Goal: Task Accomplishment & Management: Manage account settings

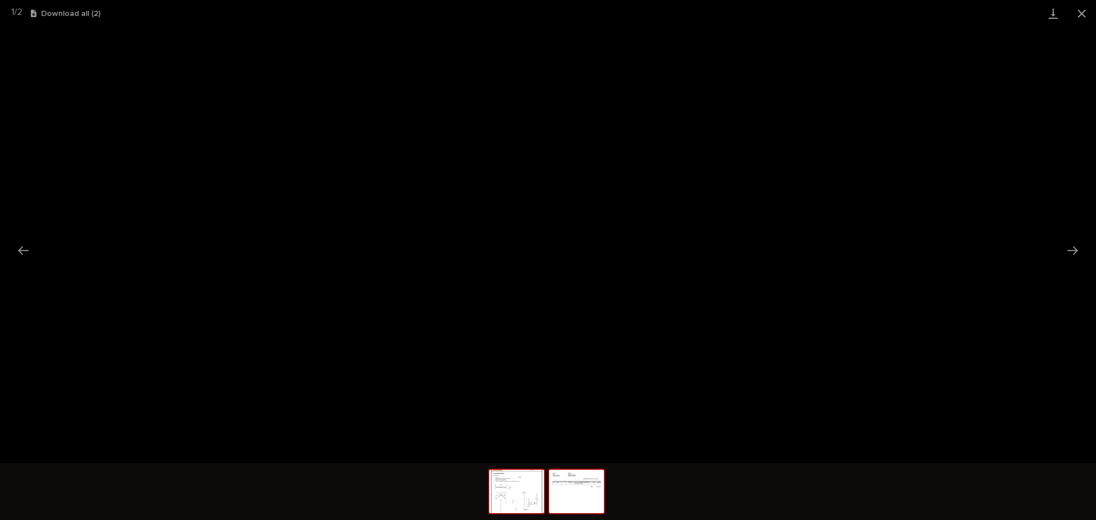
scroll to position [29, 0]
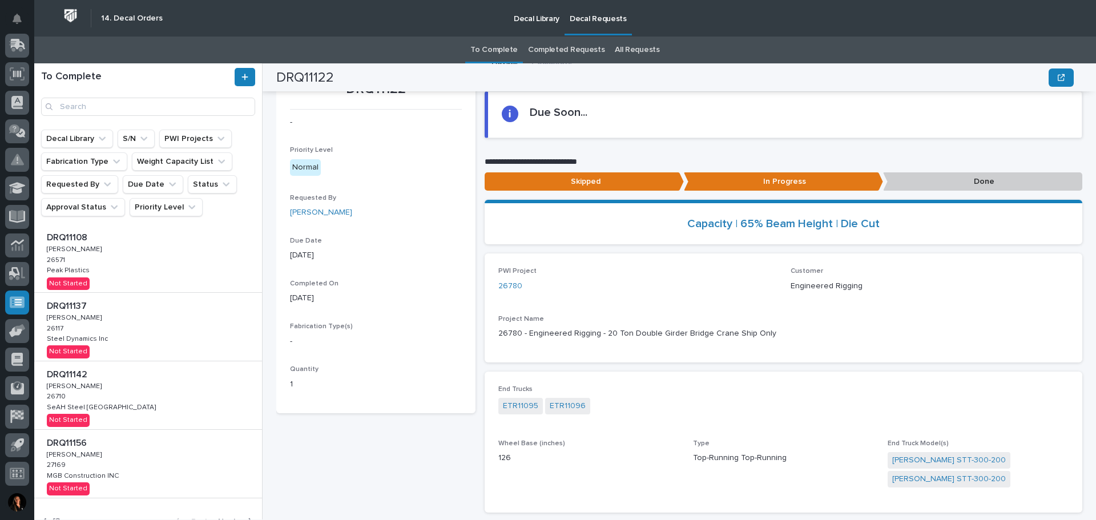
scroll to position [395, 0]
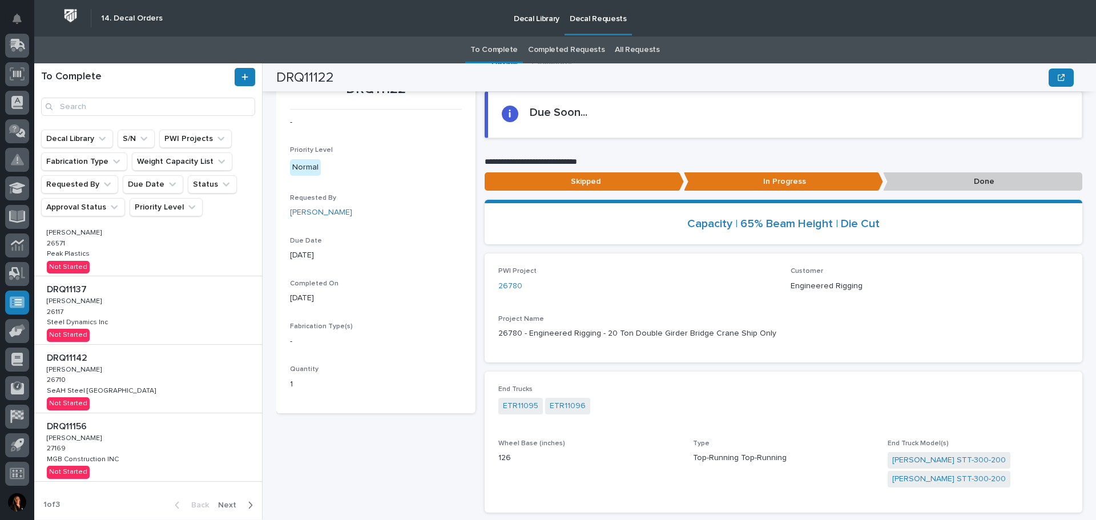
click at [376, 428] on div "DRQ11122 - Priority Level Normal Requested By Adam Yutzy Due Date 09/22/2025 Co…" at bounding box center [375, 429] width 199 height 724
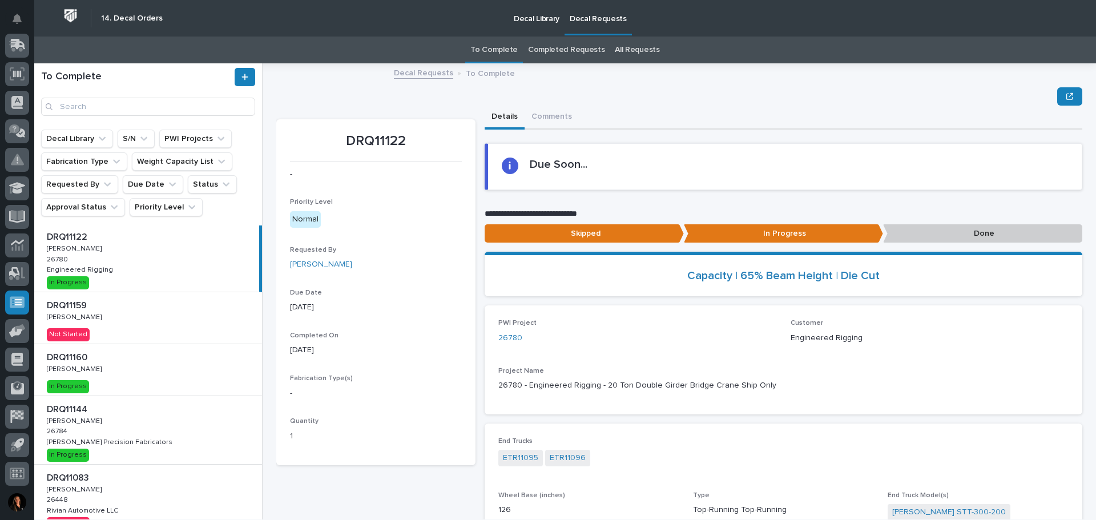
scroll to position [0, 0]
click at [186, 374] on div "DRQ11160 DRQ11160 Patrick Briar Patrick Briar In Progress" at bounding box center [148, 371] width 228 height 51
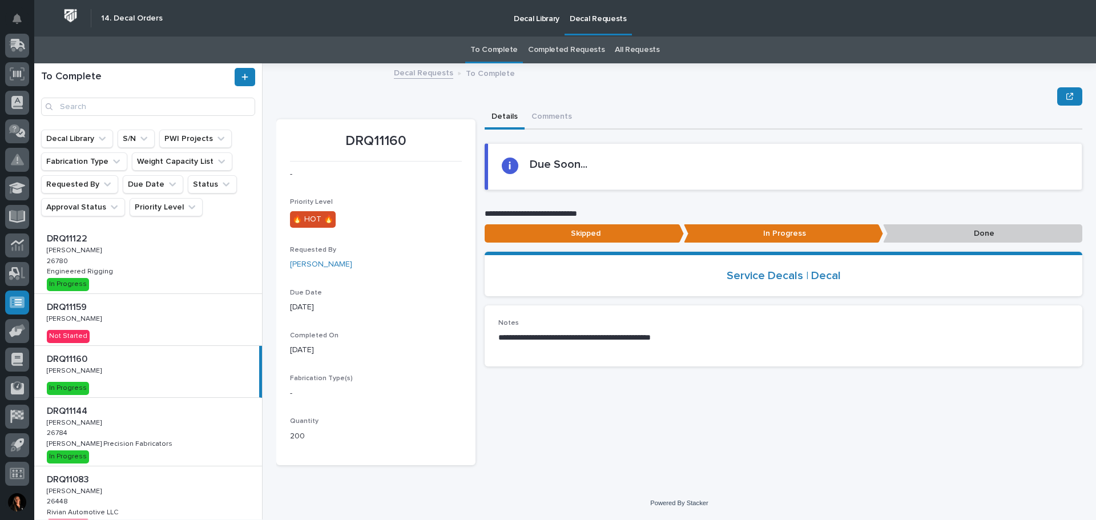
click at [938, 232] on p "Done" at bounding box center [982, 233] width 199 height 19
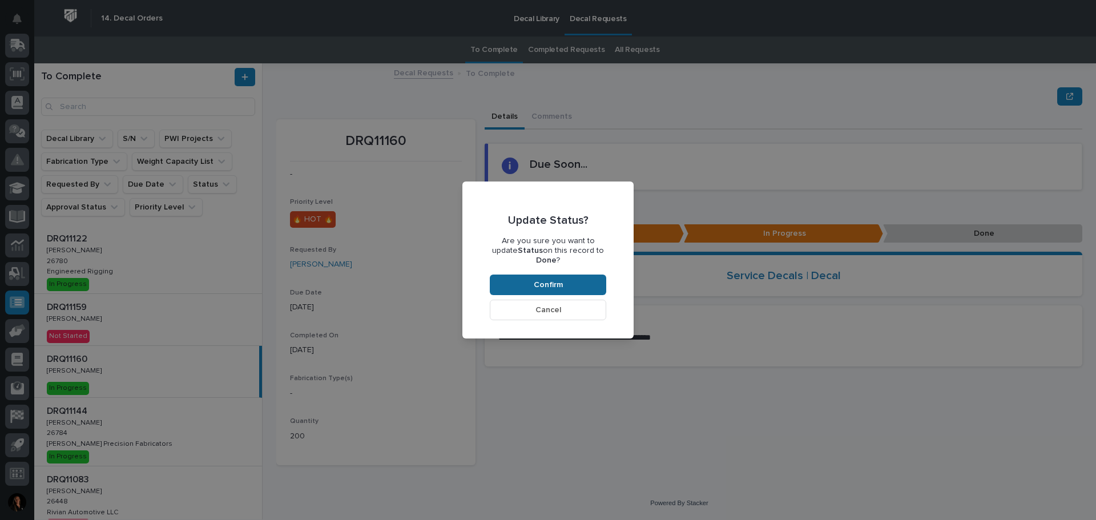
click at [561, 280] on span "Confirm" at bounding box center [548, 285] width 29 height 10
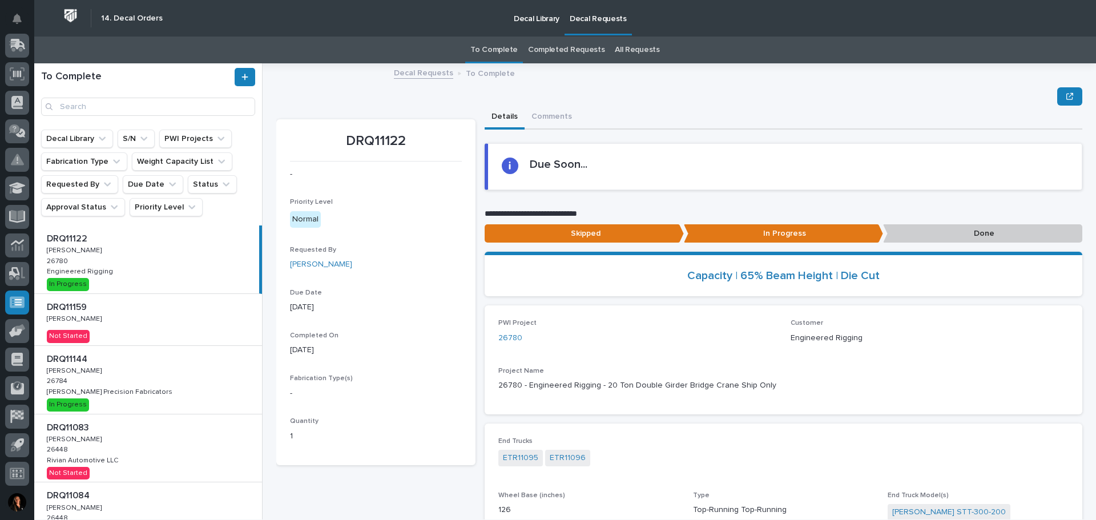
click at [169, 375] on div "DRQ11144 DRQ11144 Adam Yutzy Adam Yutzy 26784 26784 Byers Precision Fabricators…" at bounding box center [148, 380] width 228 height 68
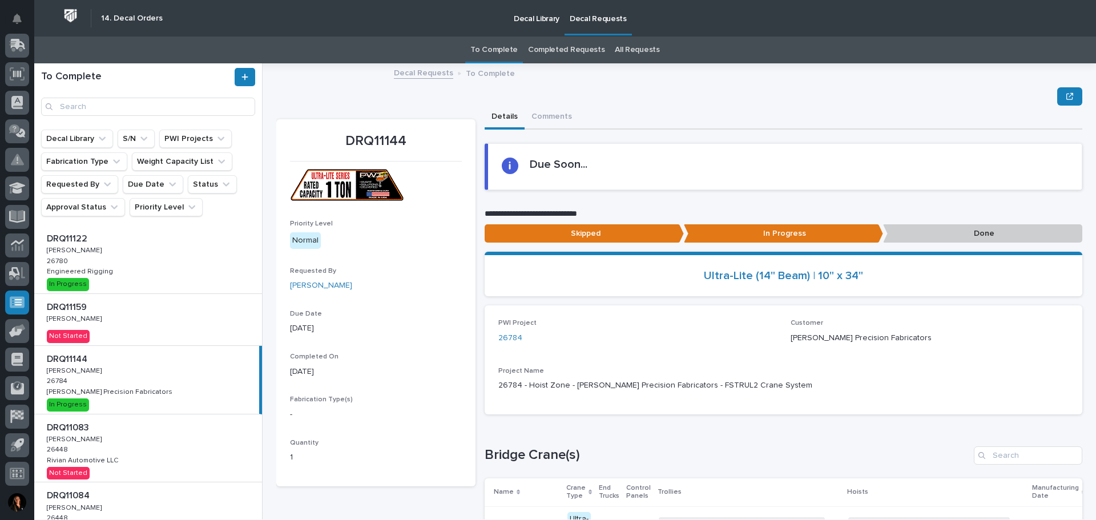
click at [910, 226] on p "Done" at bounding box center [982, 233] width 199 height 19
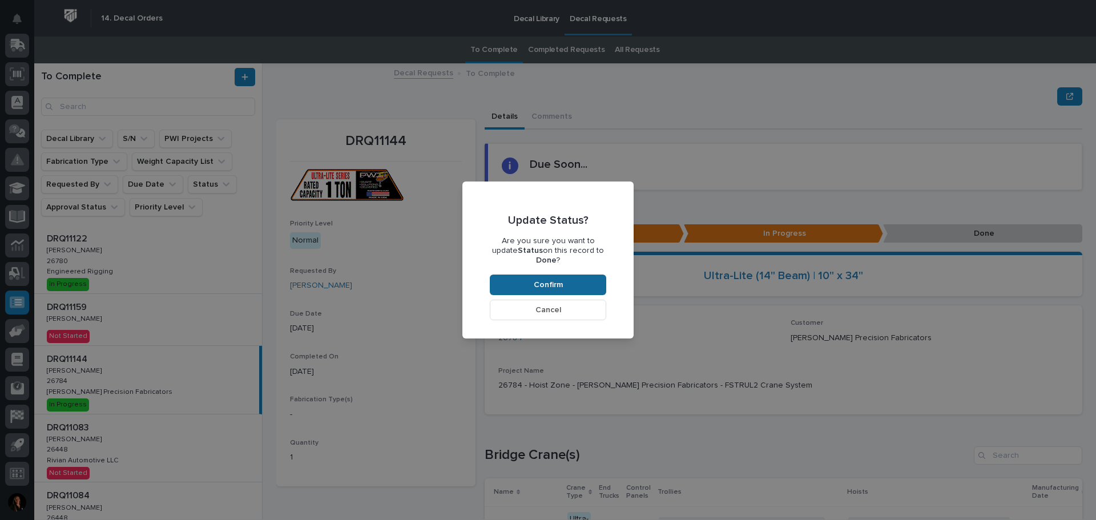
click at [555, 280] on span "Confirm" at bounding box center [548, 285] width 29 height 10
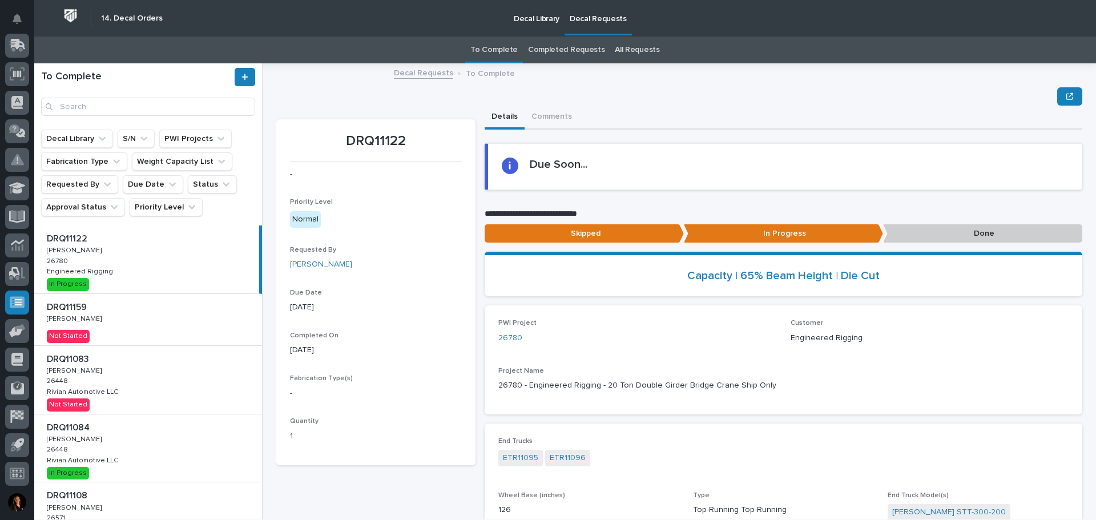
click at [116, 337] on div "DRQ11159 DRQ11159 Kenny Beachy Kenny Beachy Not Started" at bounding box center [148, 319] width 228 height 51
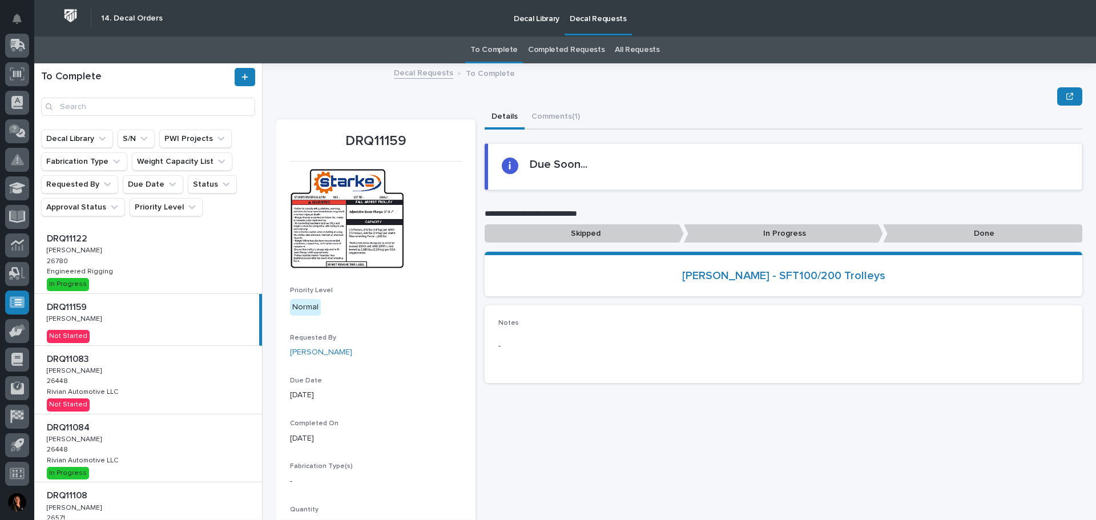
click at [737, 231] on p "In Progress" at bounding box center [783, 233] width 199 height 19
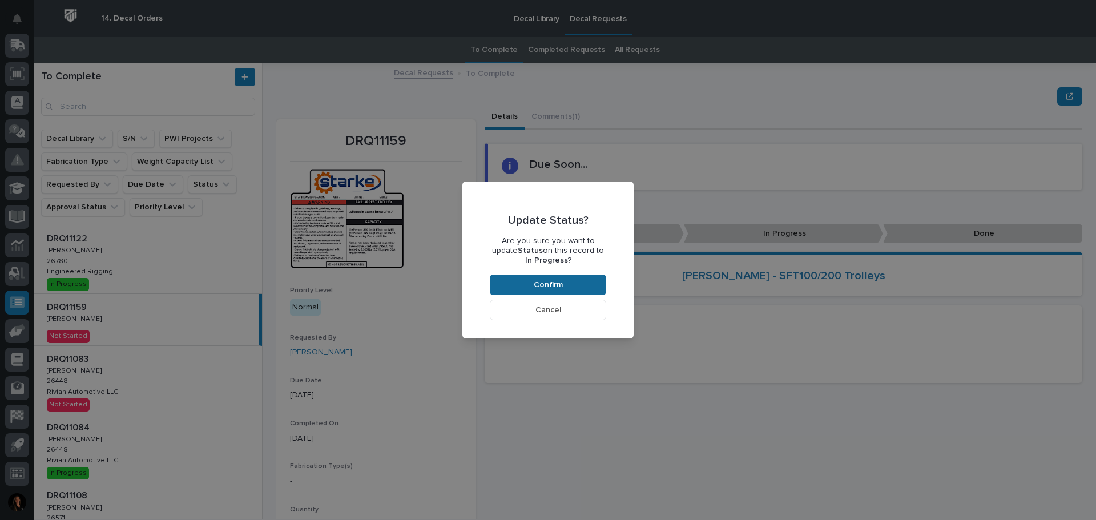
click at [563, 284] on button "Confirm" at bounding box center [548, 285] width 116 height 21
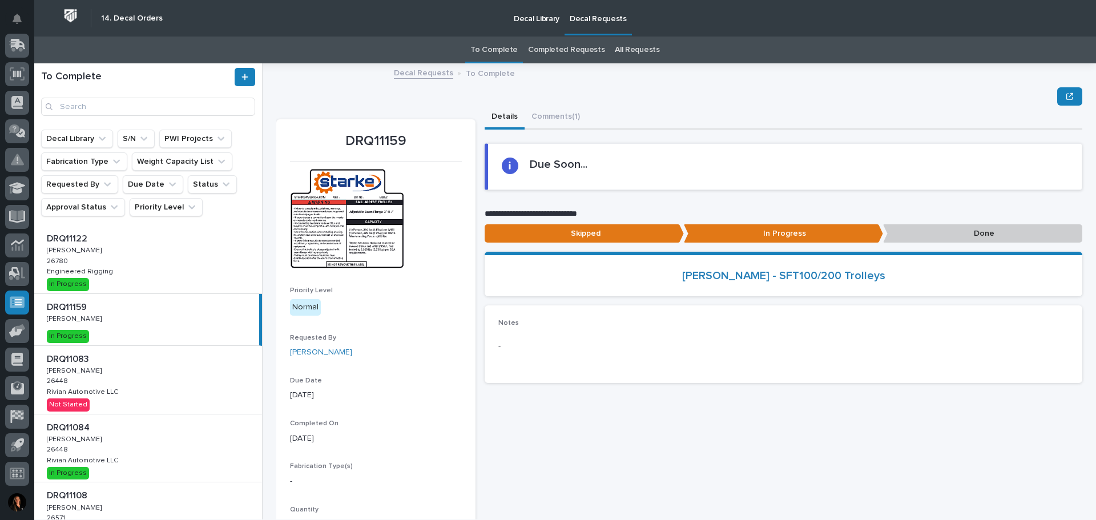
click at [157, 375] on div "DRQ11083 DRQ11083 Adam Yutzy Adam Yutzy 26448 26448 Rivian Automotive LLC Rivia…" at bounding box center [148, 380] width 228 height 68
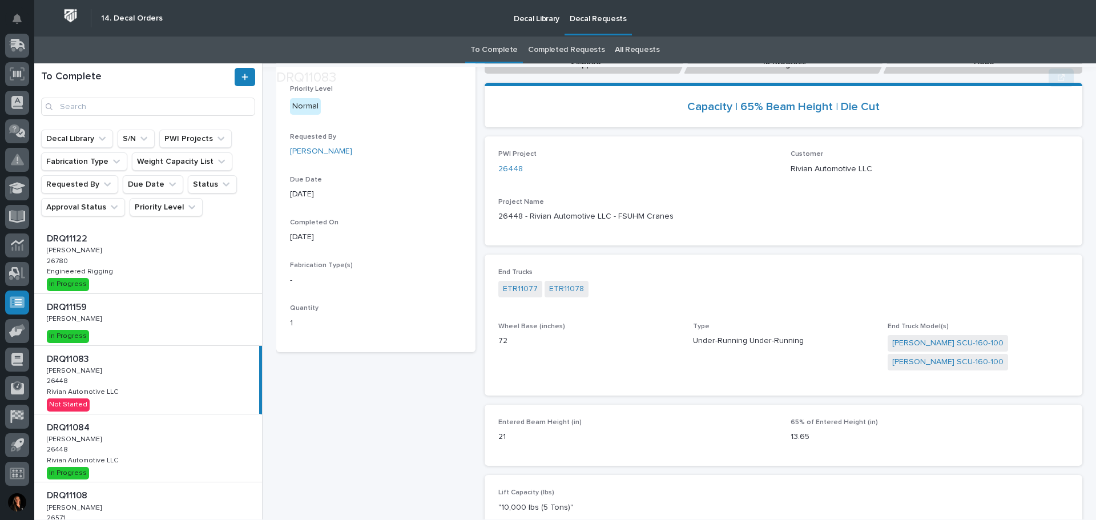
scroll to position [114, 0]
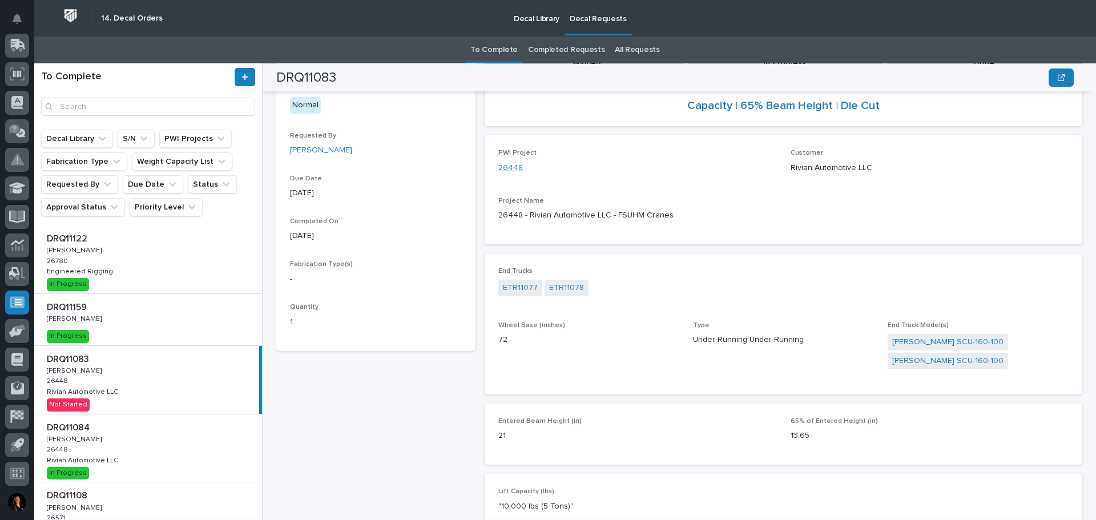
click at [509, 164] on link "26448" at bounding box center [510, 168] width 25 height 12
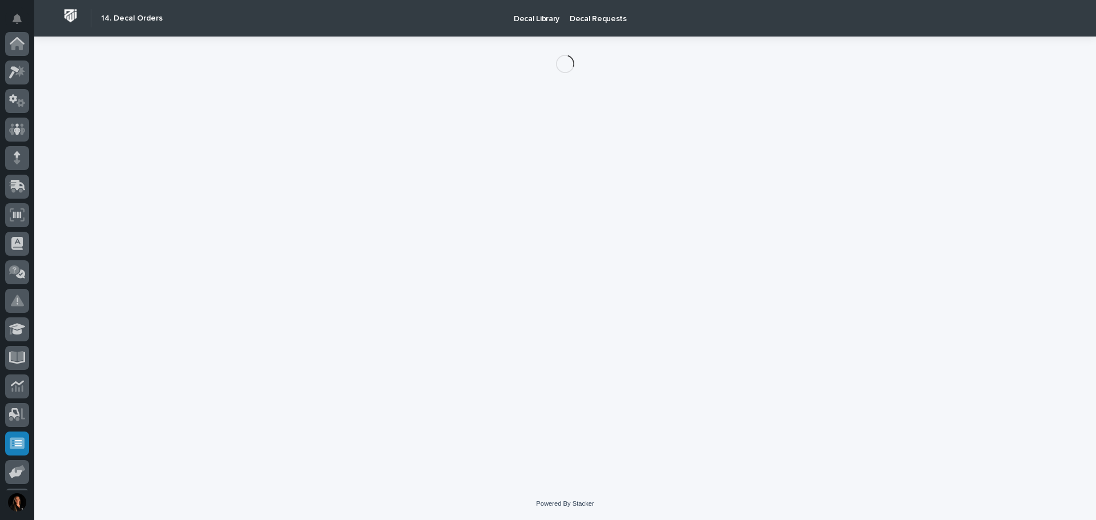
scroll to position [141, 0]
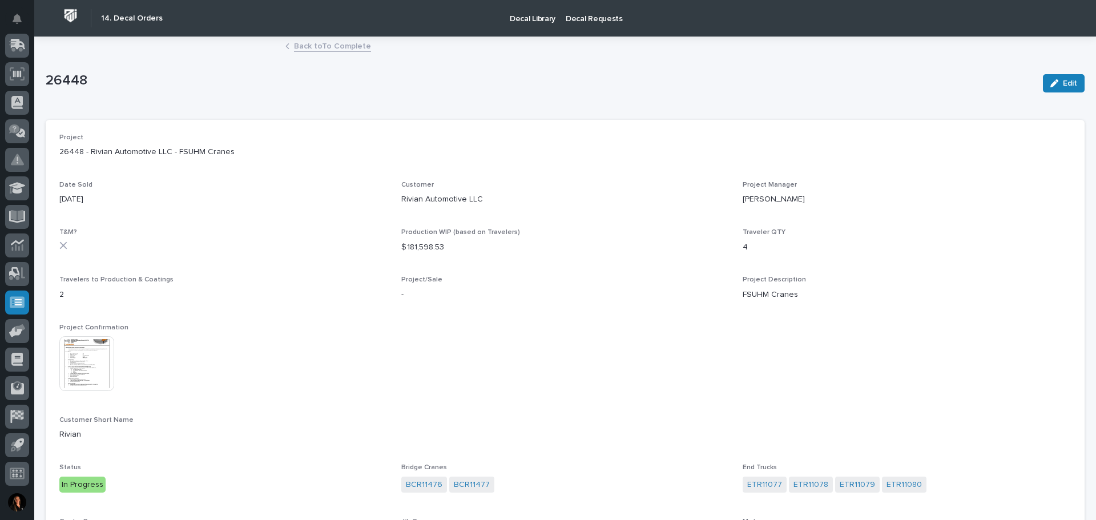
click at [71, 354] on img at bounding box center [86, 363] width 55 height 55
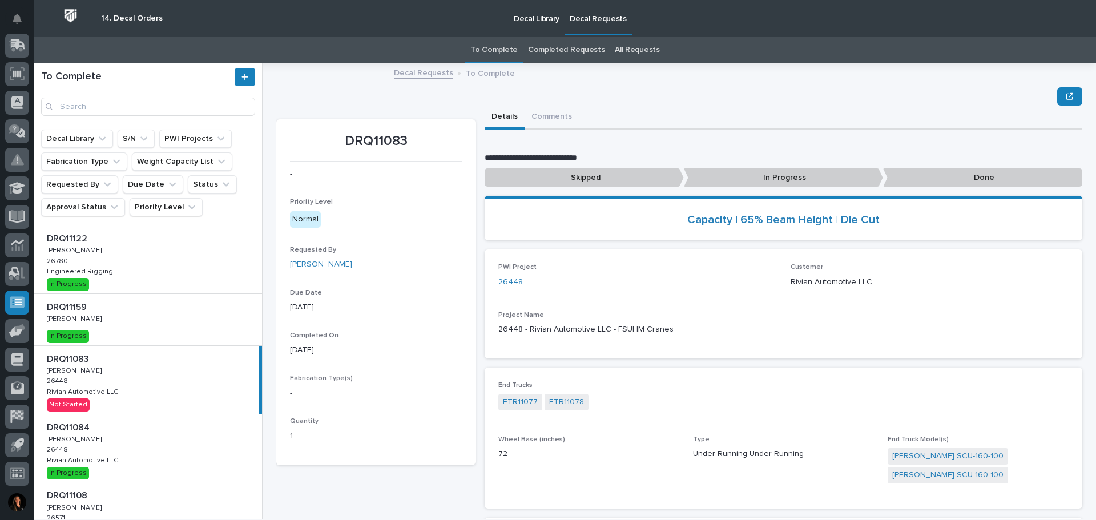
click at [780, 182] on p "In Progress" at bounding box center [783, 177] width 199 height 19
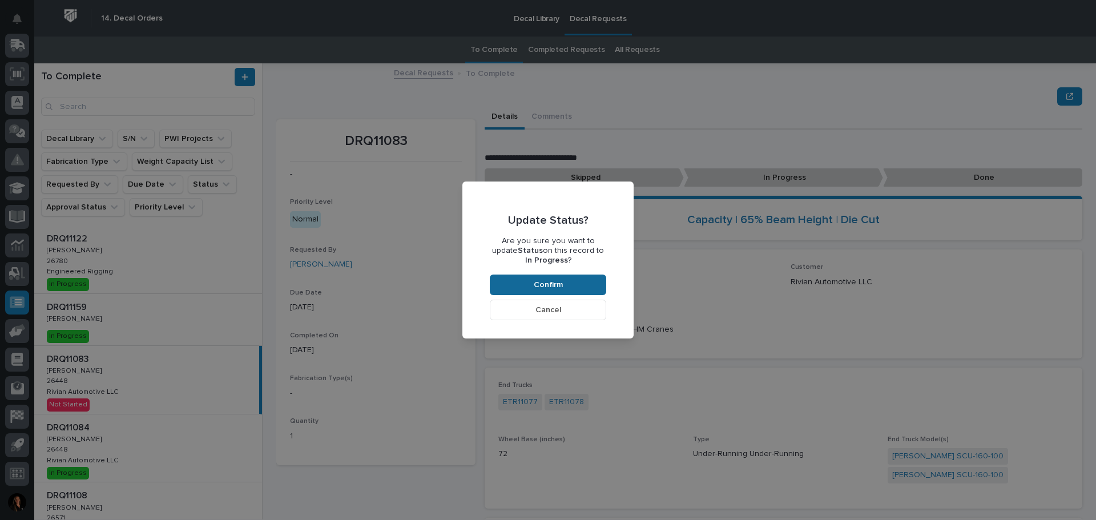
click at [585, 289] on button "Confirm" at bounding box center [548, 285] width 116 height 21
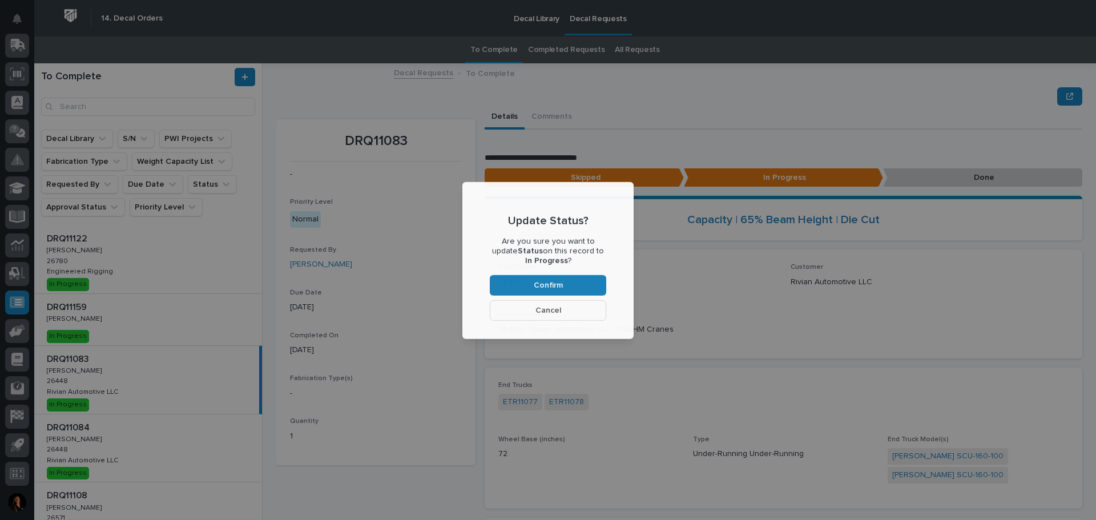
scroll to position [69, 0]
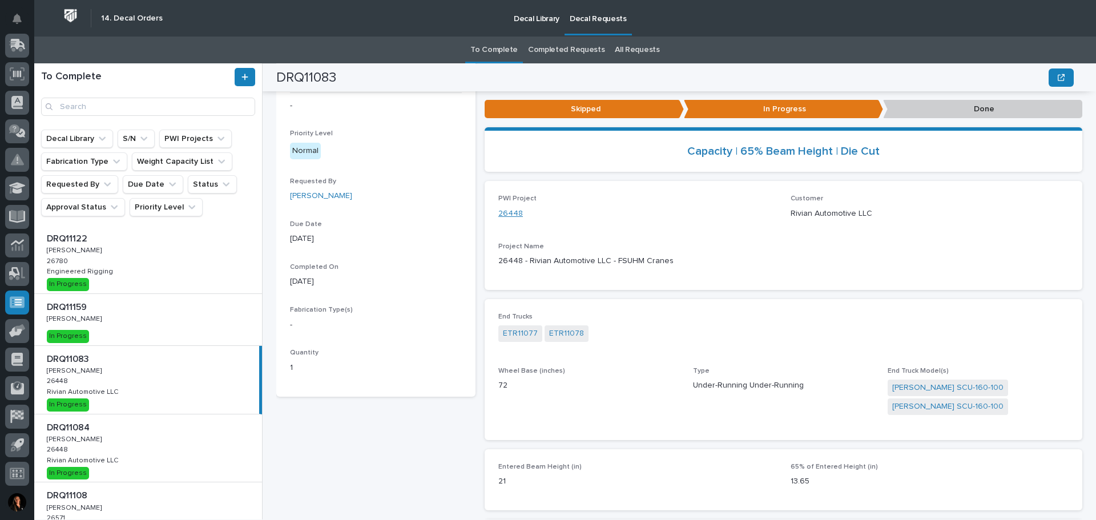
click at [506, 217] on link "26448" at bounding box center [510, 214] width 25 height 12
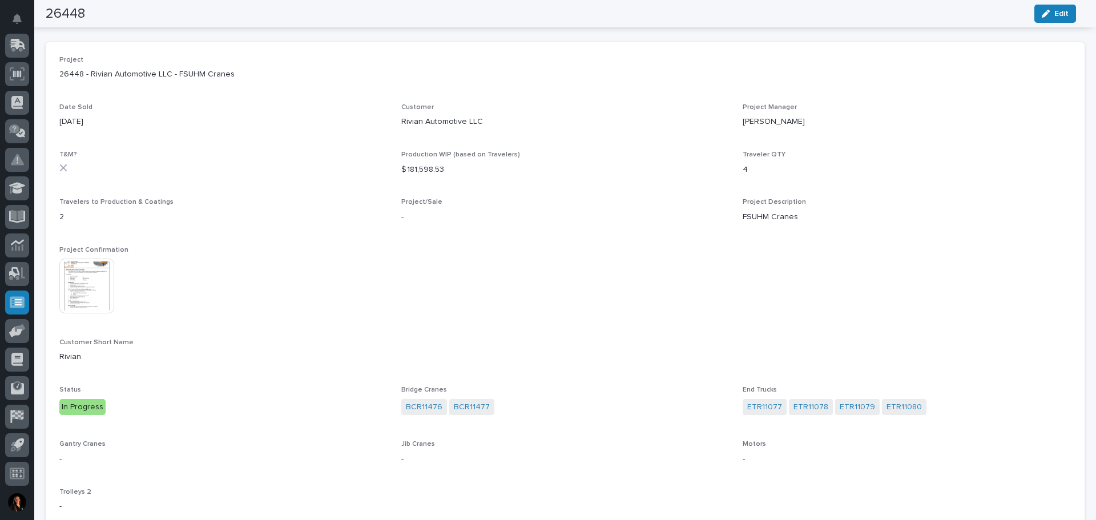
scroll to position [77, 0]
click at [95, 287] on img at bounding box center [86, 286] width 55 height 55
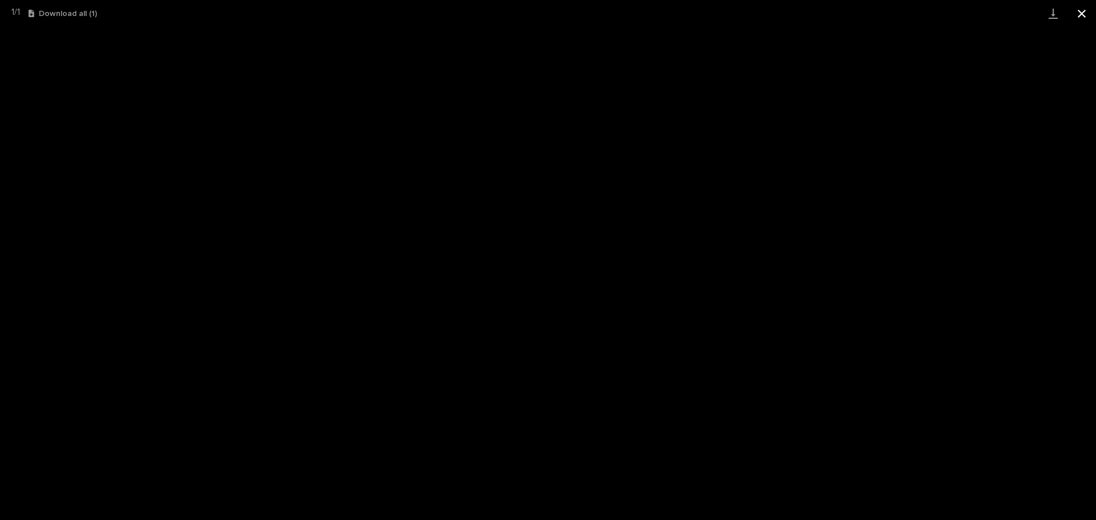
click at [1077, 15] on button "Close gallery" at bounding box center [1081, 13] width 29 height 27
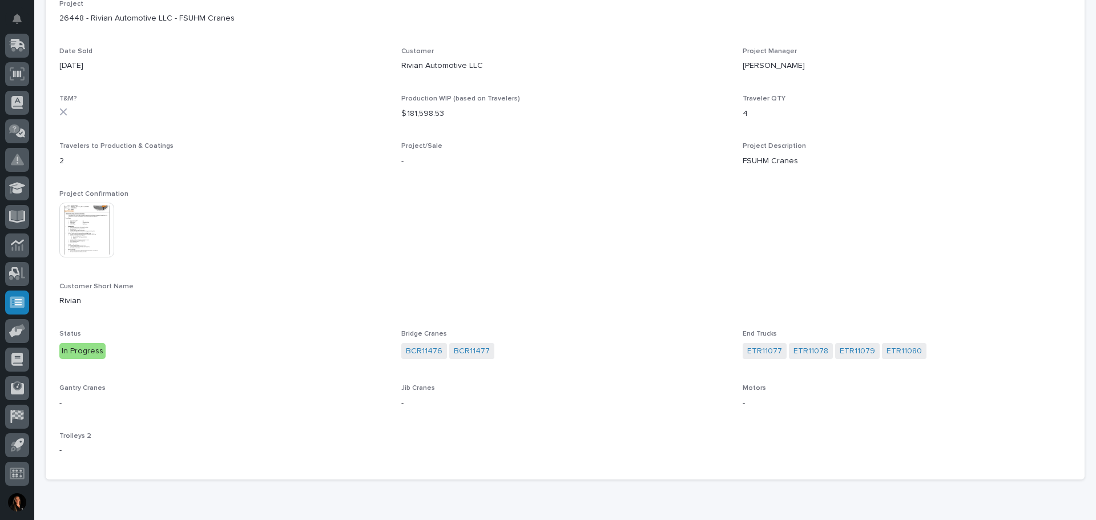
scroll to position [134, 0]
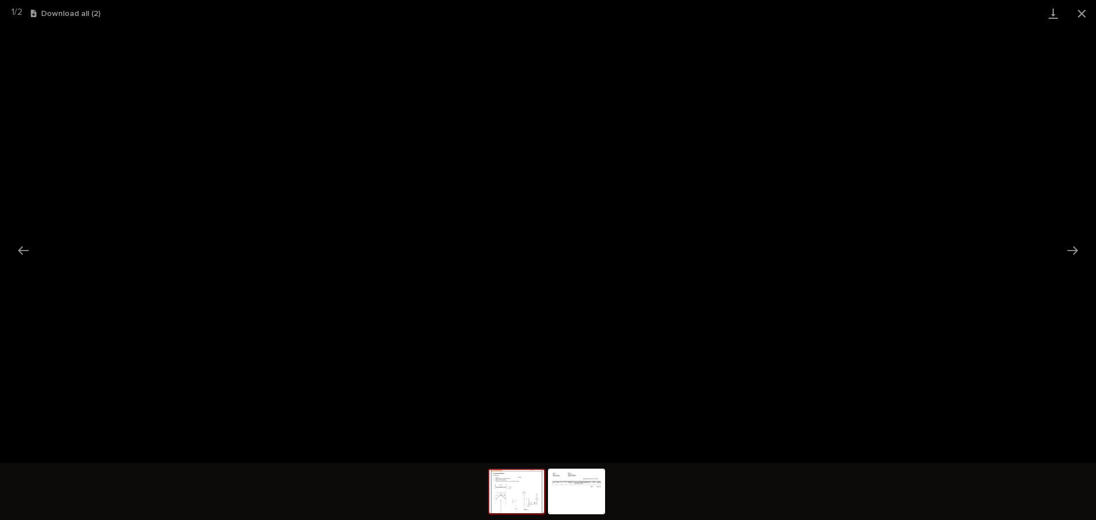
scroll to position [29, 0]
